Goal: Transaction & Acquisition: Purchase product/service

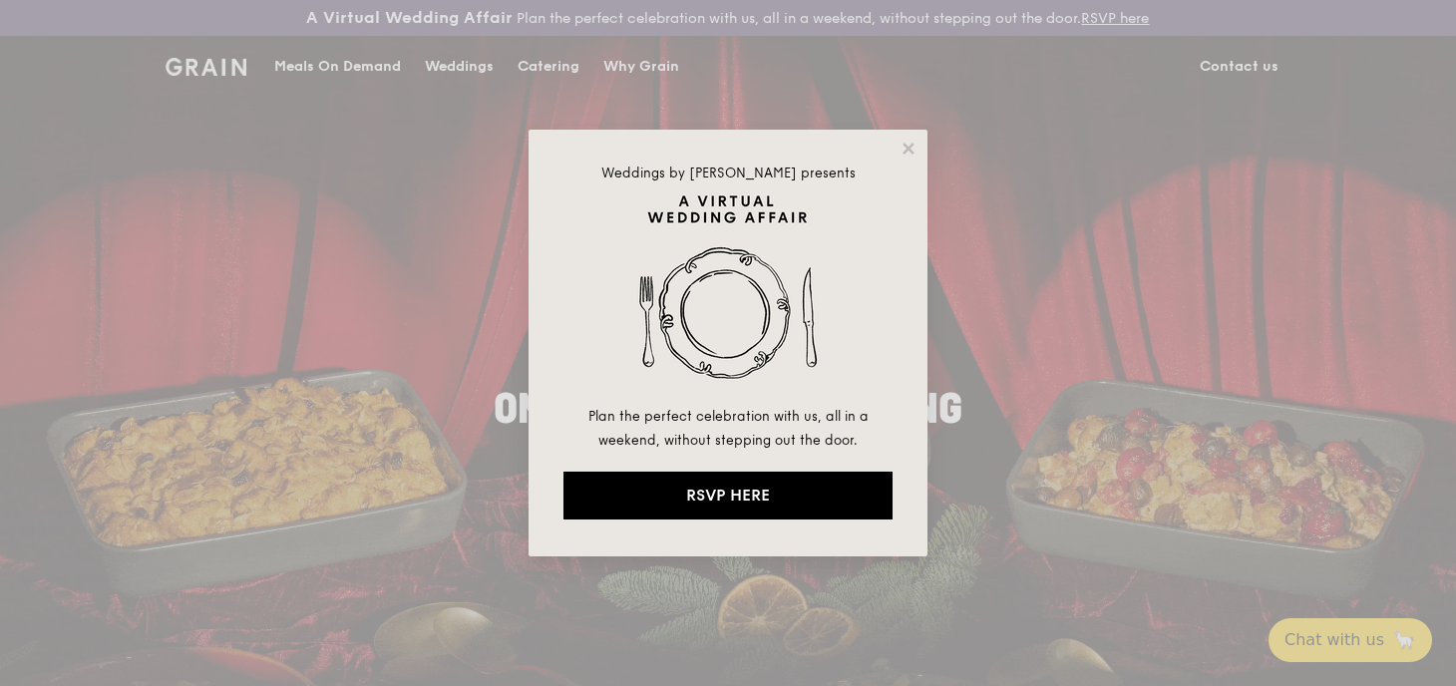
click at [331, 63] on div "Weddings by [PERSON_NAME] presents Plan the perfect celebration with us, all in…" at bounding box center [728, 343] width 1456 height 686
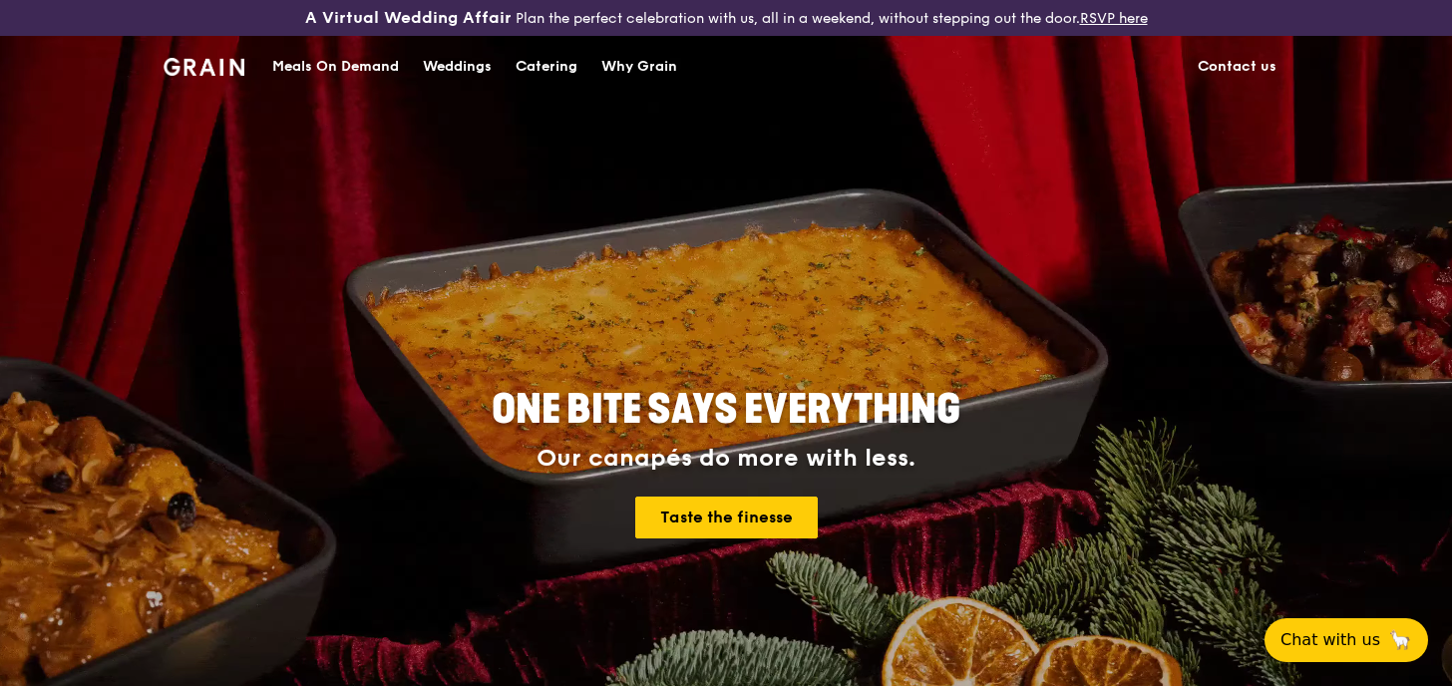
click at [369, 64] on div "Meals On Demand" at bounding box center [335, 67] width 127 height 60
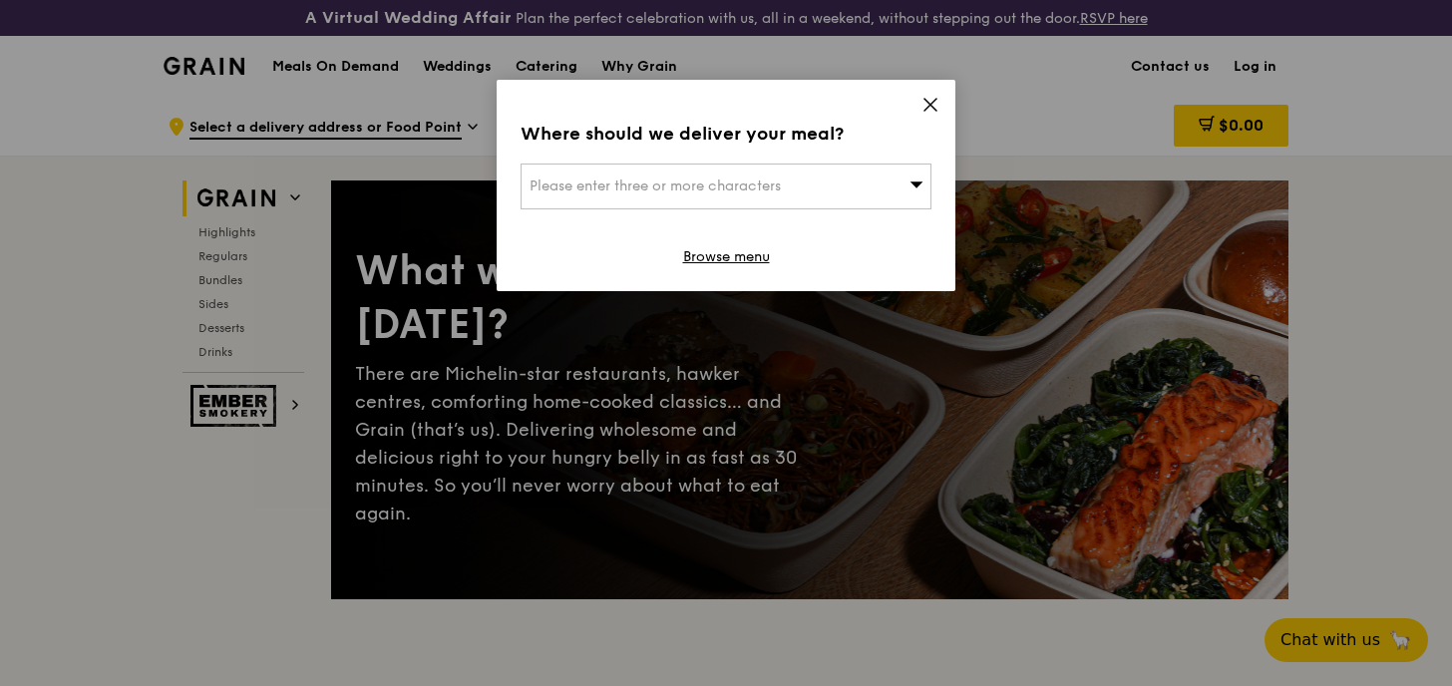
click at [929, 102] on icon at bounding box center [930, 105] width 18 height 18
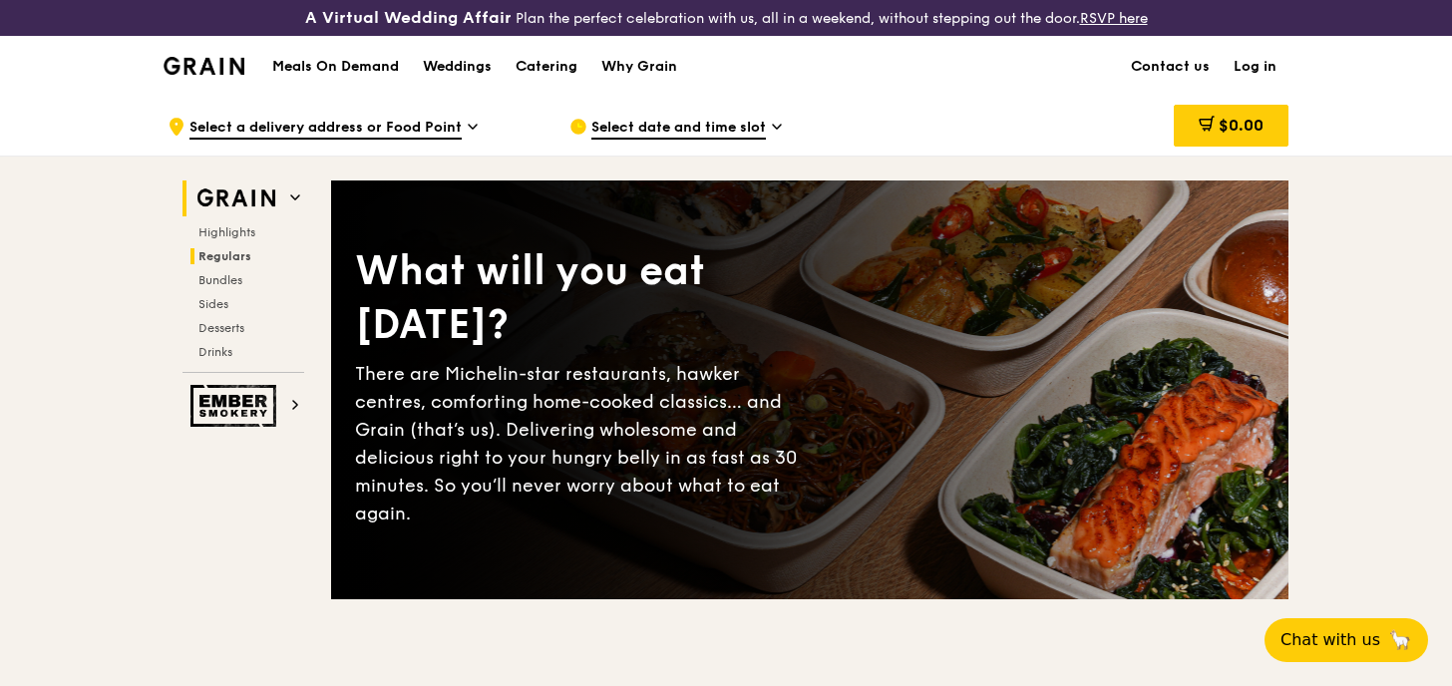
click at [227, 260] on span "Regulars" at bounding box center [224, 256] width 53 height 14
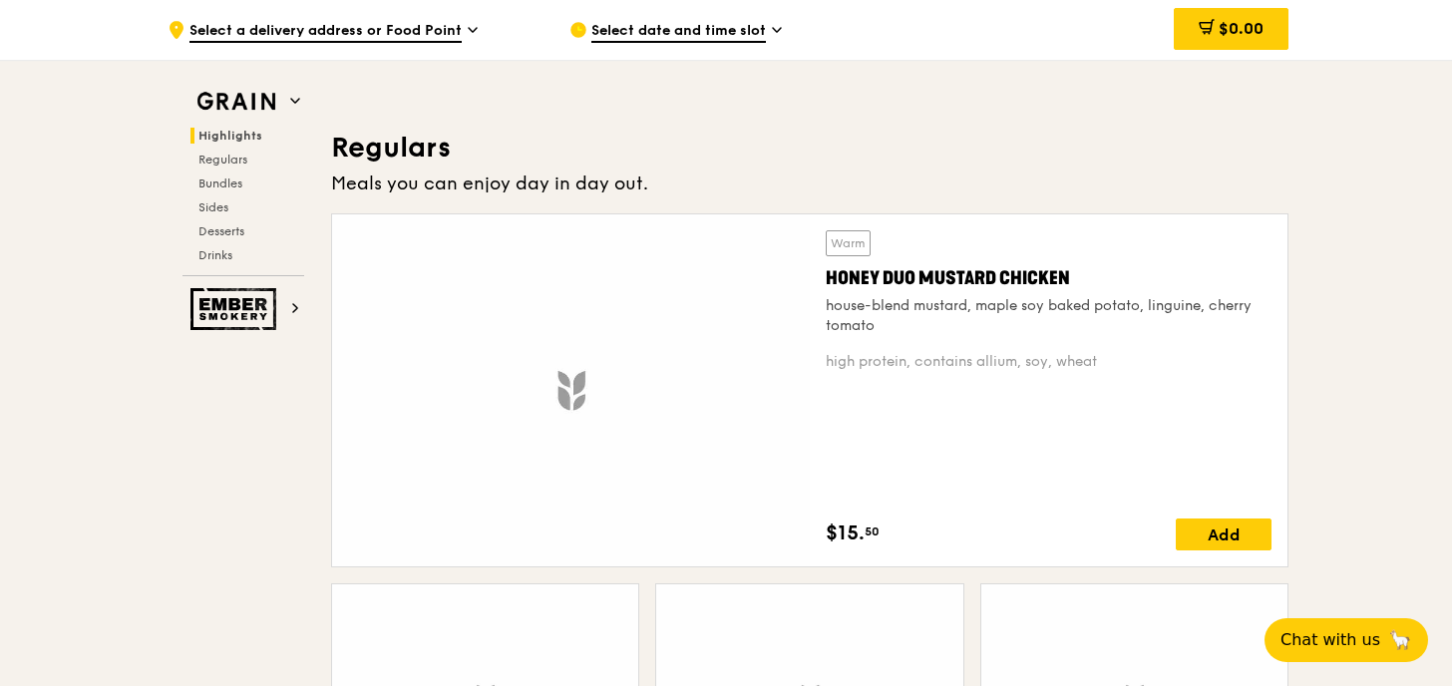
scroll to position [1347, 0]
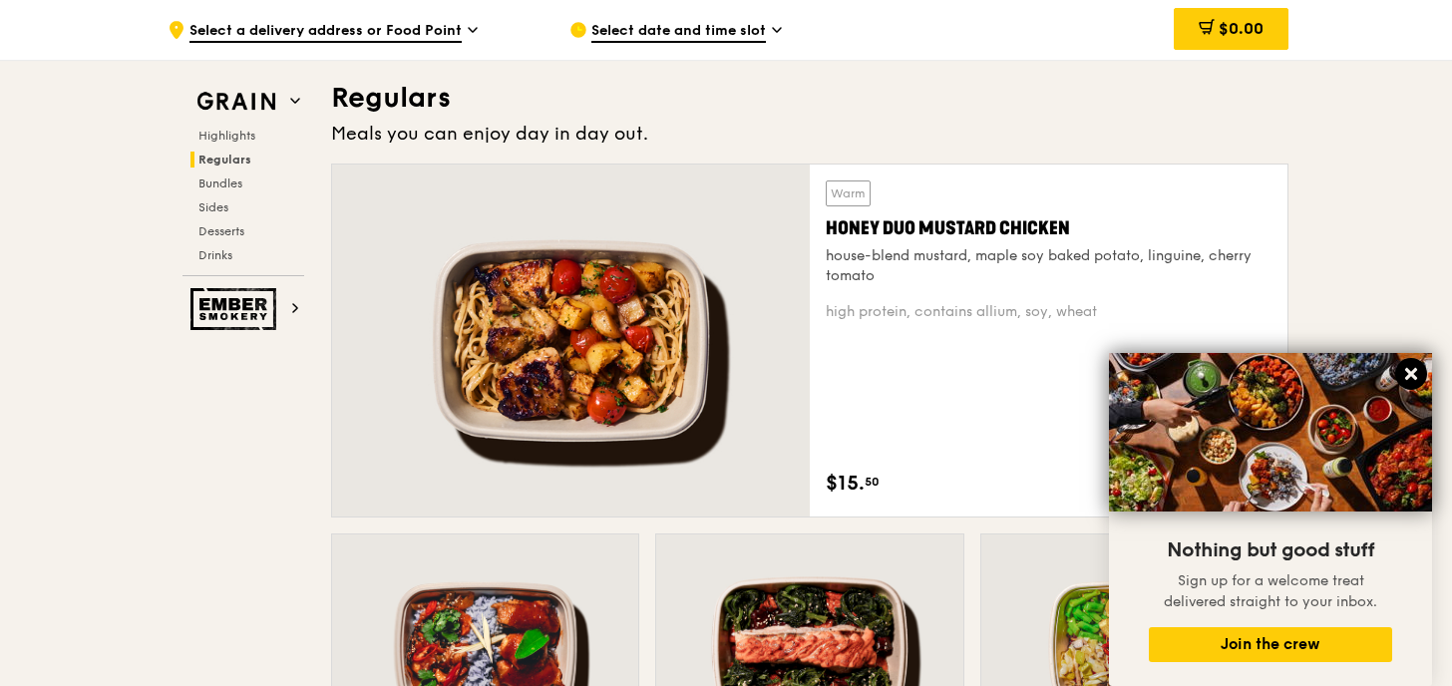
click at [1410, 366] on icon at bounding box center [1411, 374] width 18 height 18
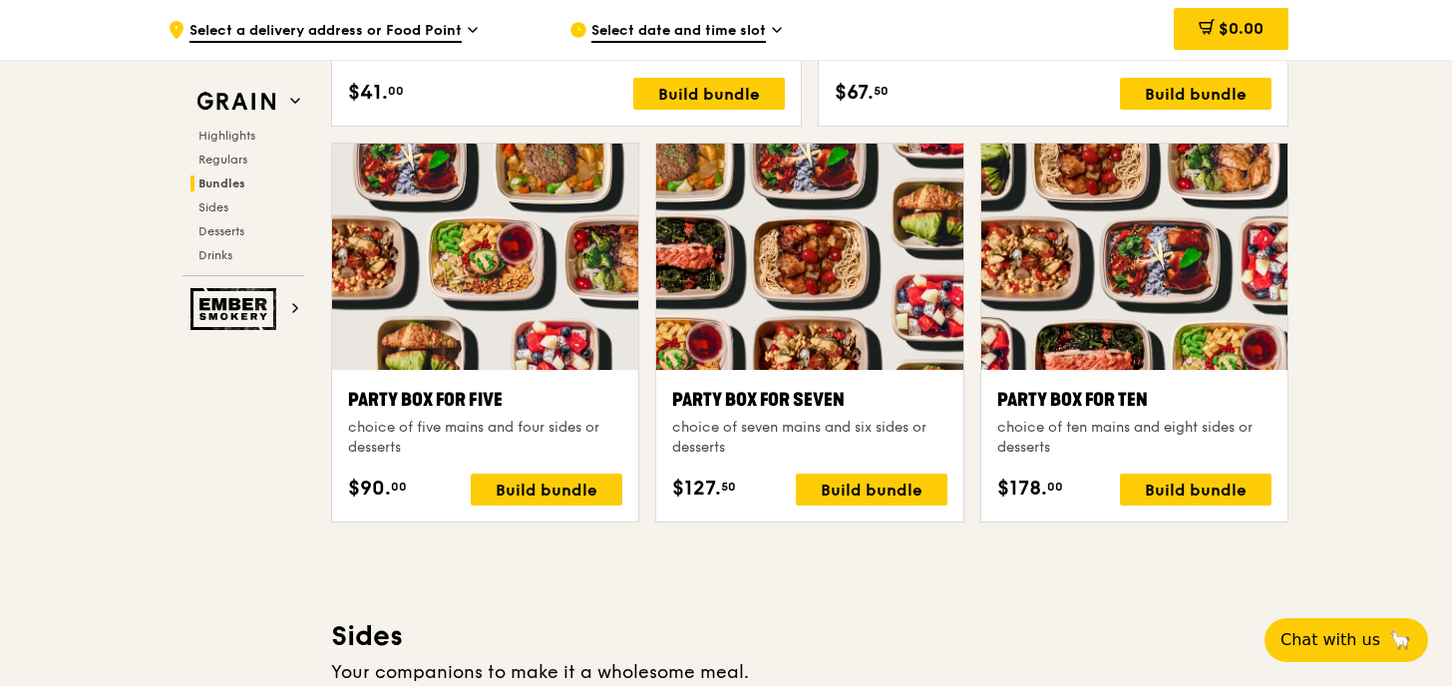
scroll to position [3841, 0]
